Goal: Transaction & Acquisition: Purchase product/service

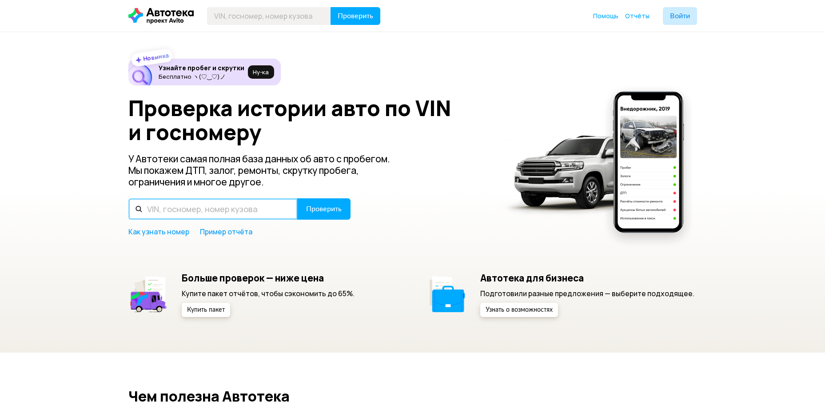
click at [228, 201] on input "text" at bounding box center [212, 208] width 169 height 21
paste input "WVWZZZ3BZ4P320024"
type input "WVWZZZ3BZ4P320024"
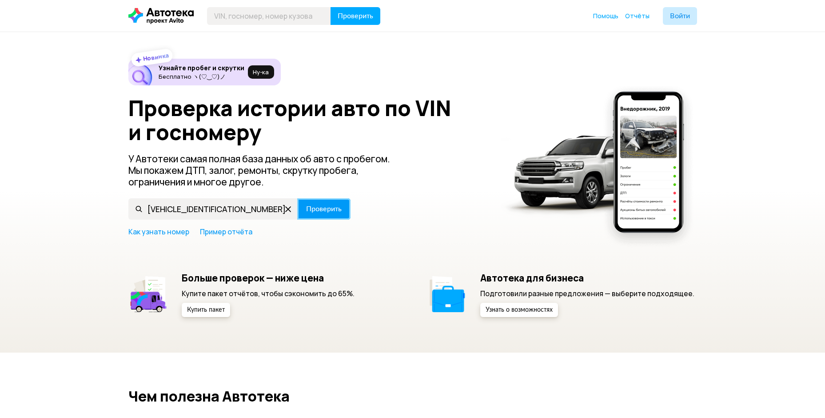
click at [325, 205] on span "Проверить" at bounding box center [324, 208] width 36 height 7
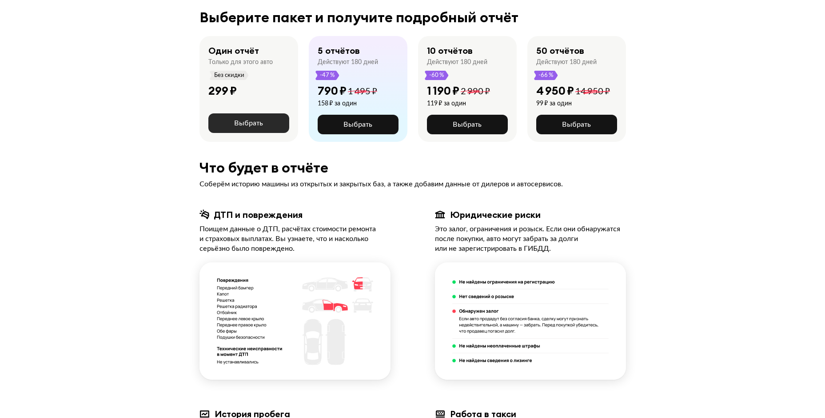
scroll to position [133, 0]
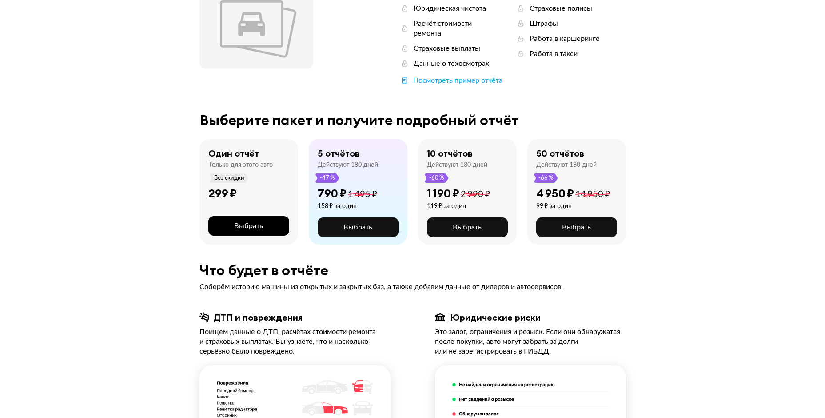
click at [244, 222] on span "Выбрать" at bounding box center [248, 225] width 29 height 7
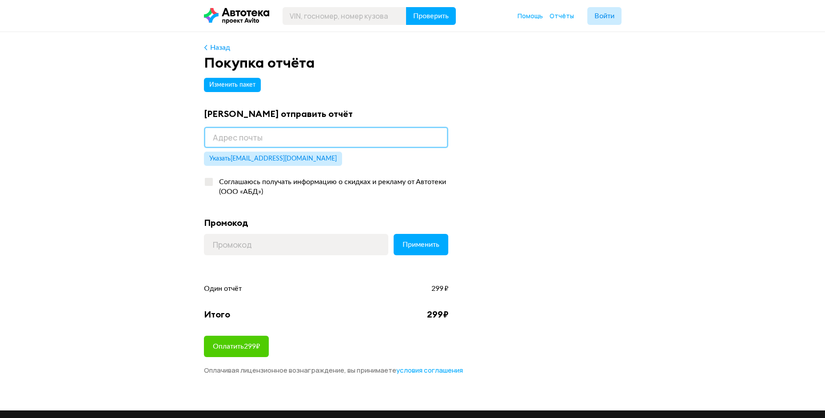
click at [300, 134] on input "email" at bounding box center [326, 137] width 244 height 21
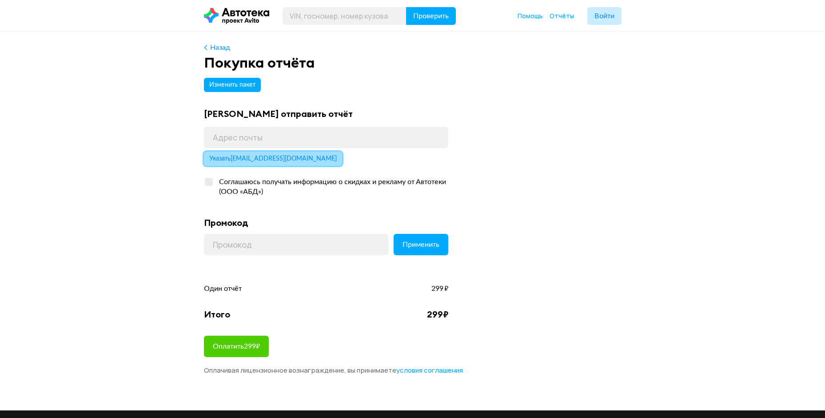
click at [220, 157] on span "Указать rbg75@mail.ru" at bounding box center [273, 159] width 128 height 6
type input "rbg75@mail.ru"
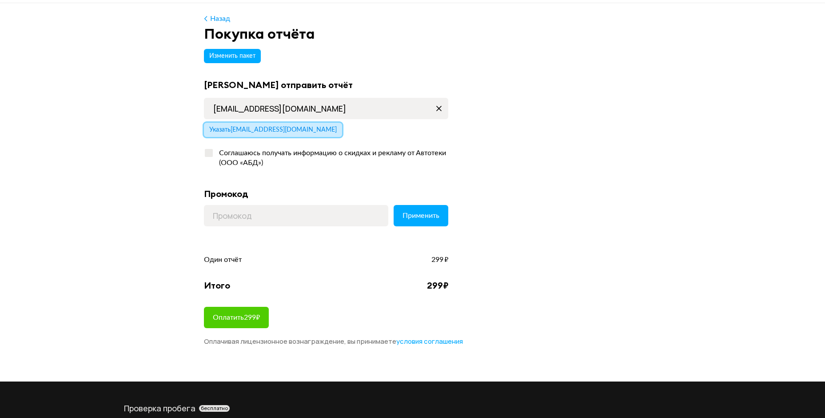
scroll to position [44, 0]
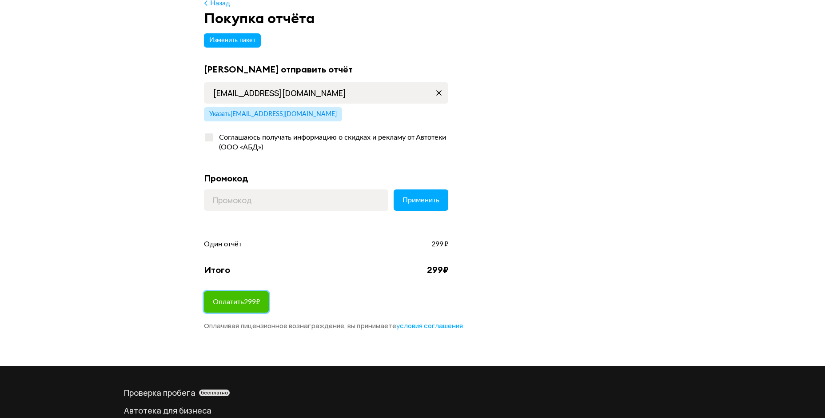
click at [244, 300] on span "Оплатить 299 ₽" at bounding box center [236, 301] width 47 height 7
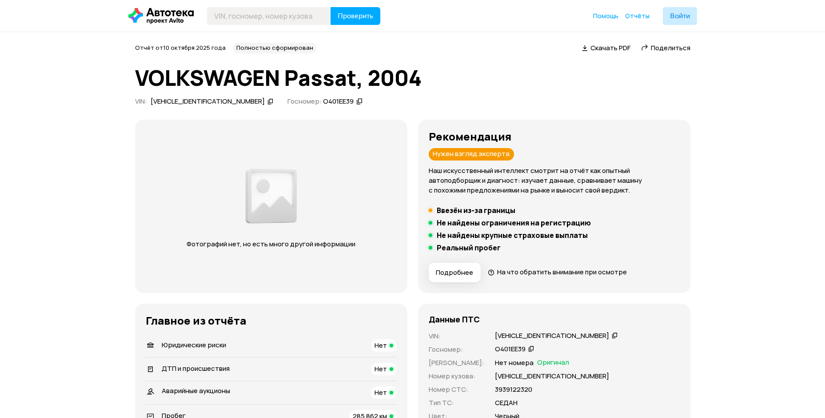
click at [611, 46] on span "Скачать PDF" at bounding box center [611, 47] width 40 height 9
